Goal: Information Seeking & Learning: Learn about a topic

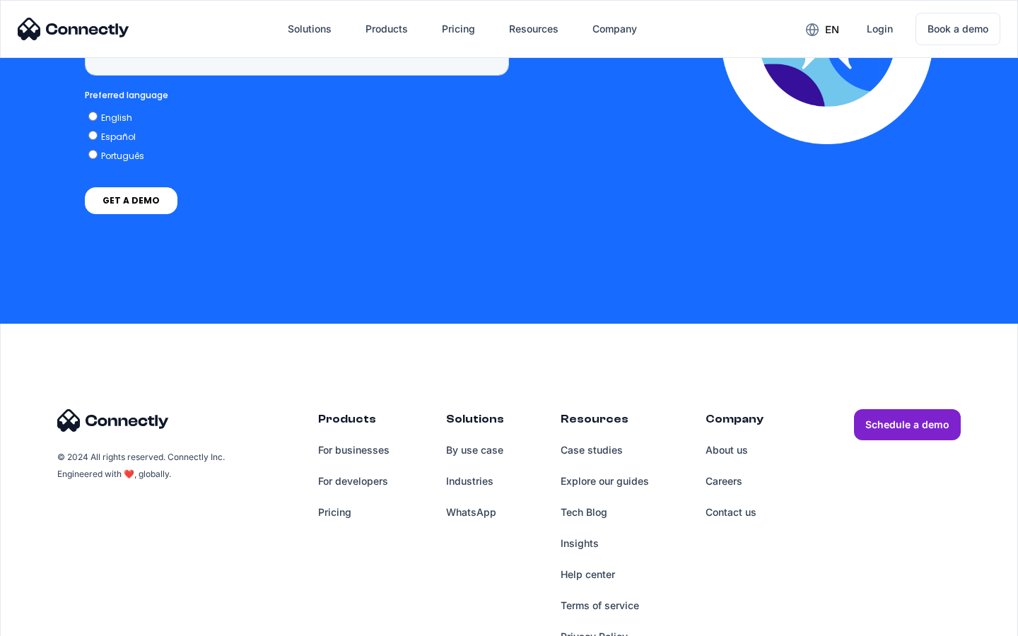
scroll to position [4121, 0]
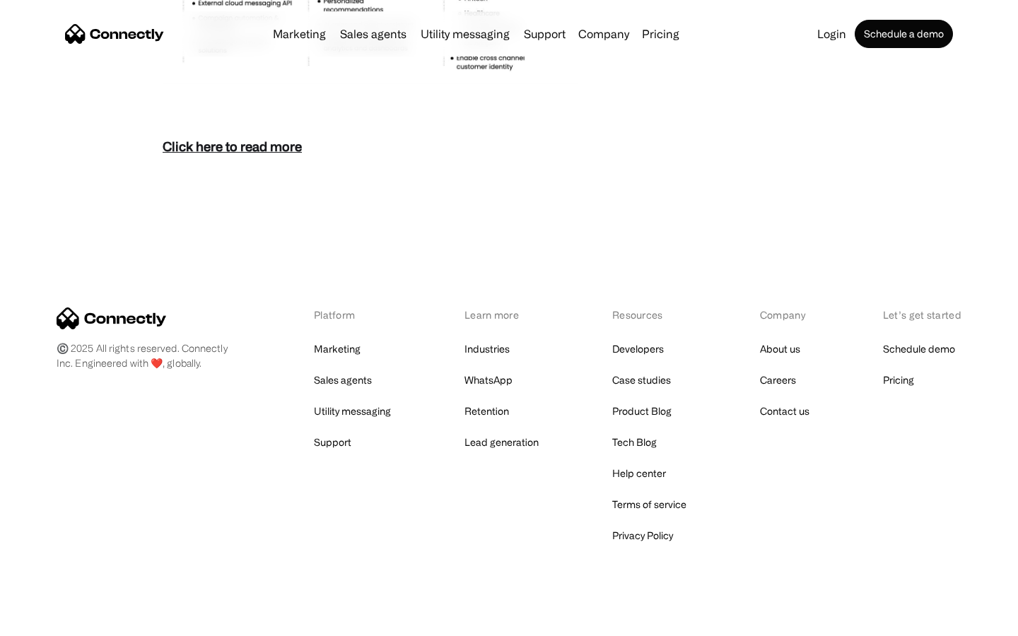
scroll to position [6127, 0]
